Goal: Find specific page/section

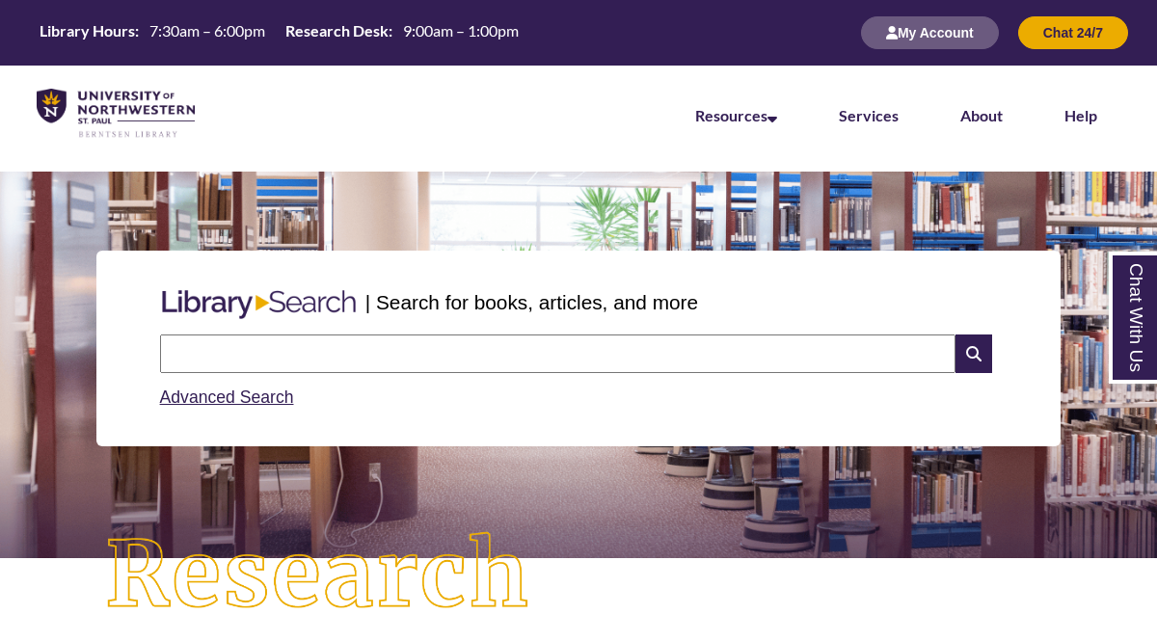
click at [427, 356] on input "text" at bounding box center [558, 354] width 796 height 39
click at [1135, 327] on link "Chat With Us" at bounding box center [1133, 318] width 49 height 132
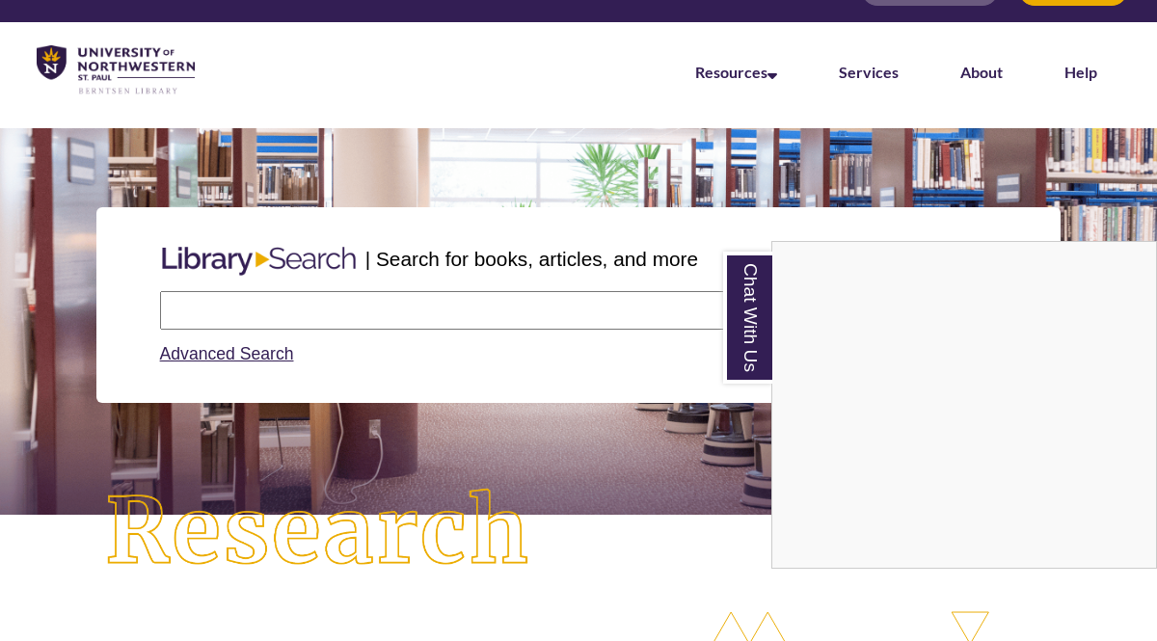
scroll to position [65, 0]
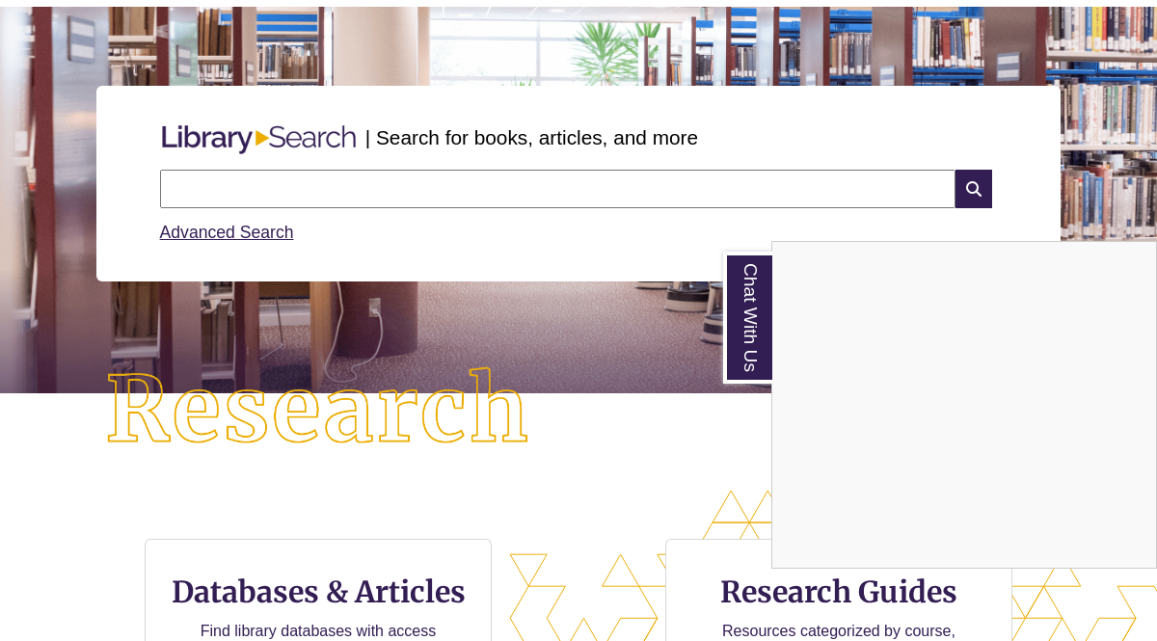
scroll to position [180, 0]
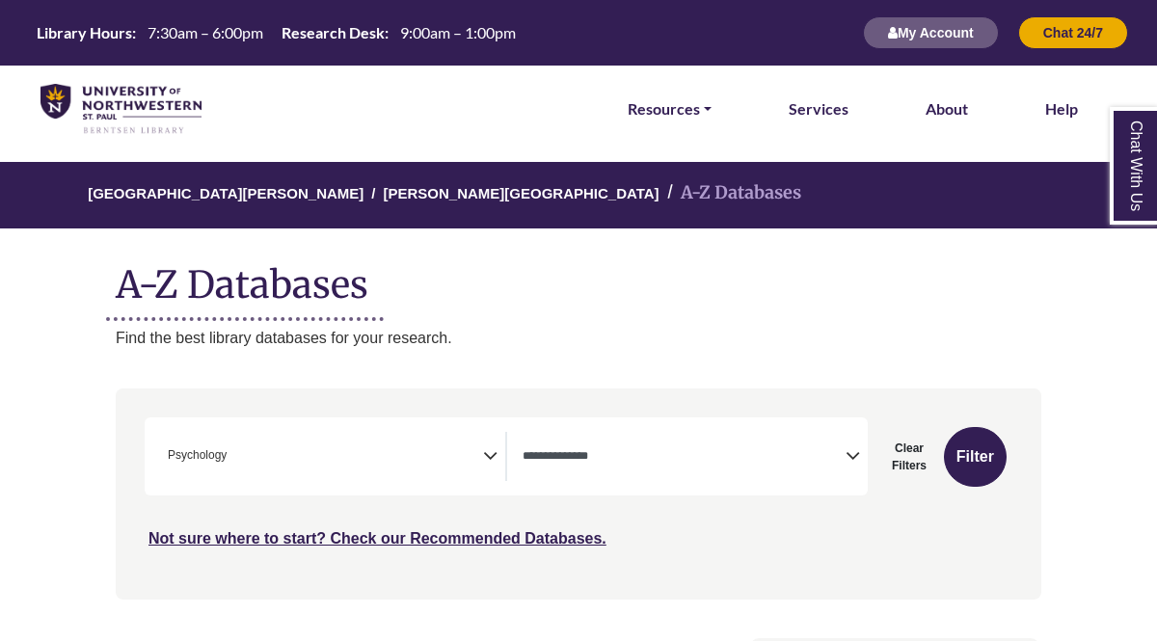
select select "Database Types Filter"
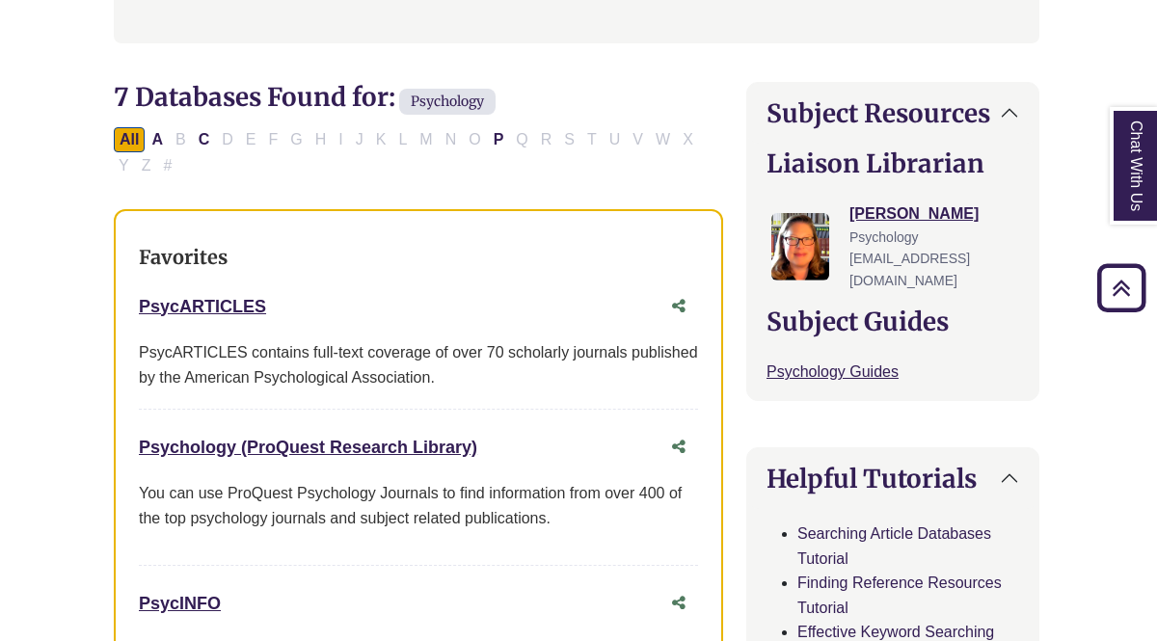
scroll to position [657, 2]
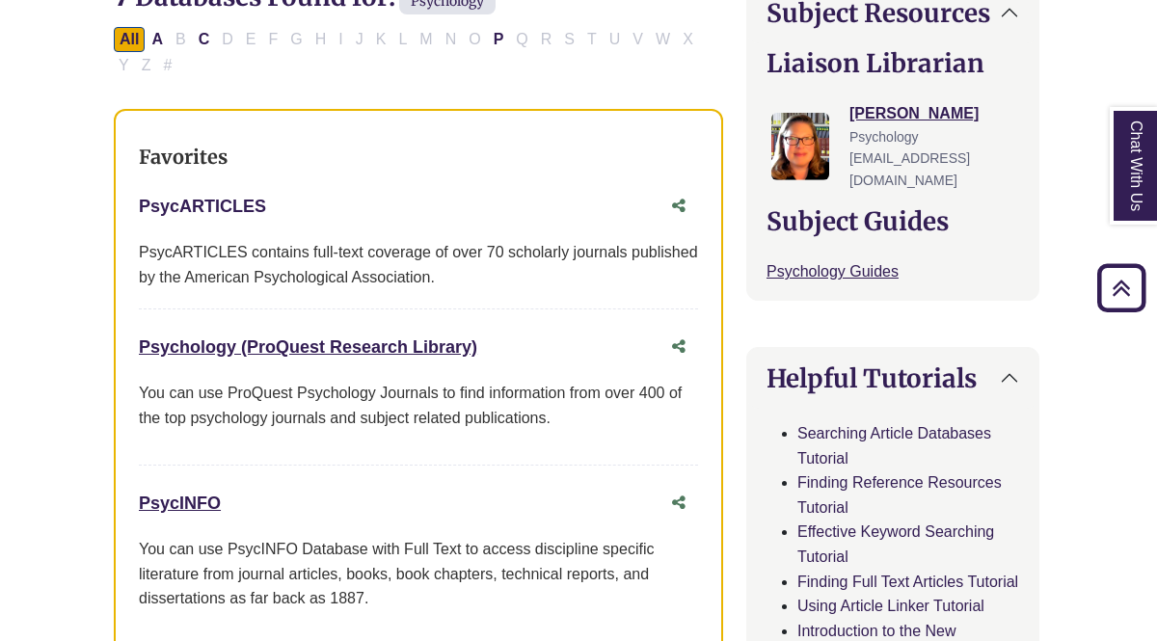
click at [216, 203] on link "PsycARTICLES This link opens in a new window" at bounding box center [202, 206] width 127 height 19
